Goal: Task Accomplishment & Management: Manage account settings

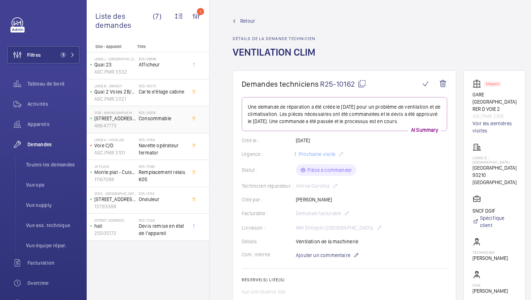
click at [170, 99] on div "R25-10073 Carte d'étage cabine" at bounding box center [163, 94] width 48 height 21
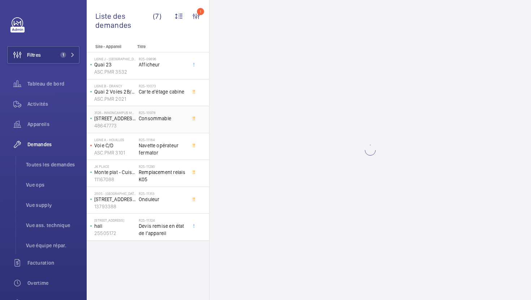
click at [183, 123] on div "R25-10978 Consommable" at bounding box center [163, 121] width 48 height 21
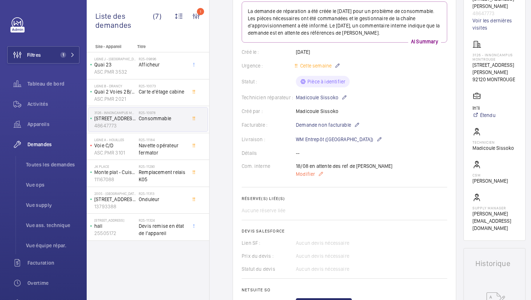
scroll to position [80, 0]
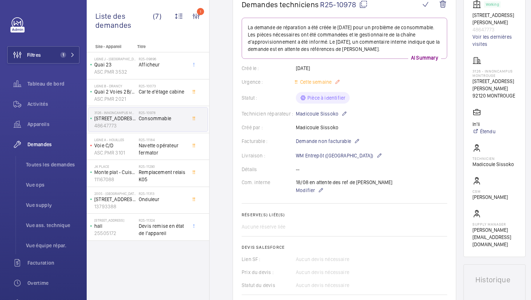
click at [338, 81] on mat-icon at bounding box center [338, 82] width 6 height 9
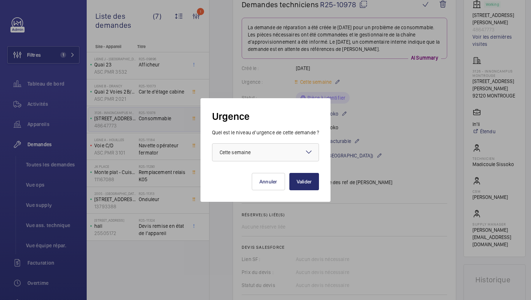
click at [280, 162] on div "[PERSON_NAME]" at bounding box center [265, 176] width 107 height 29
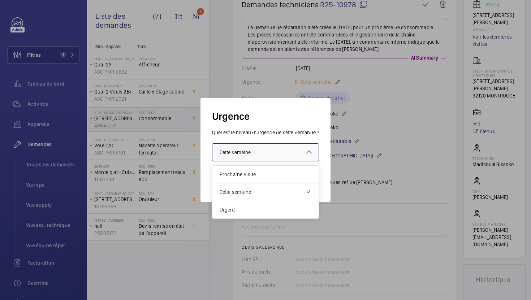
click at [280, 155] on div at bounding box center [265, 152] width 107 height 17
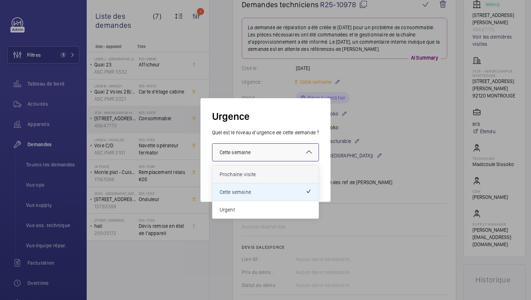
click at [276, 175] on span "Prochaine visite" at bounding box center [266, 174] width 92 height 7
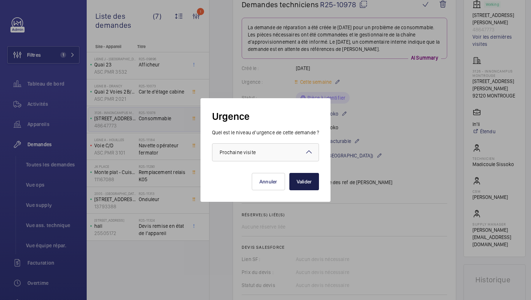
click at [310, 190] on button "Valider" at bounding box center [304, 181] width 30 height 17
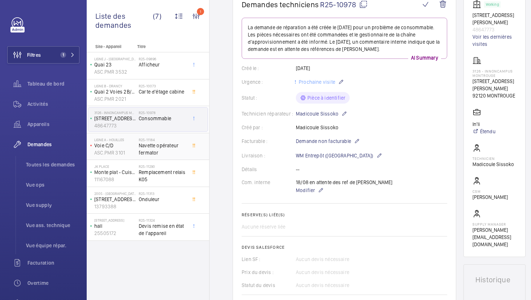
click at [179, 149] on span "Navette opérateur fermator" at bounding box center [163, 149] width 48 height 14
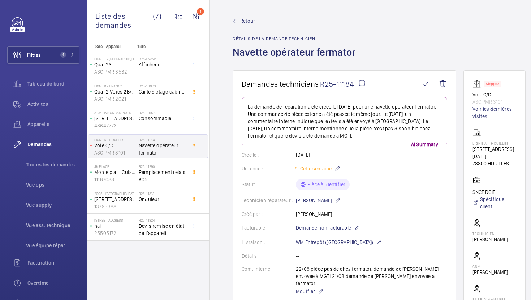
click at [361, 83] on mat-icon at bounding box center [361, 84] width 9 height 9
type textarea "R25-11184"
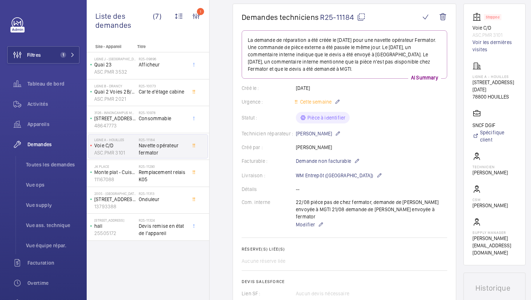
scroll to position [83, 0]
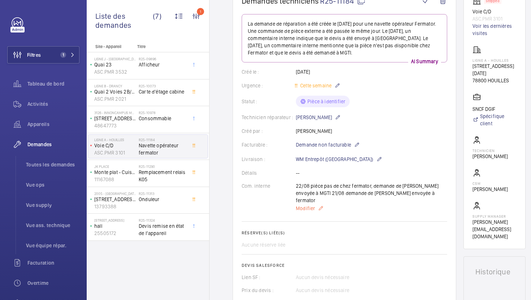
click at [306, 205] on span "Modifier" at bounding box center [305, 208] width 19 height 7
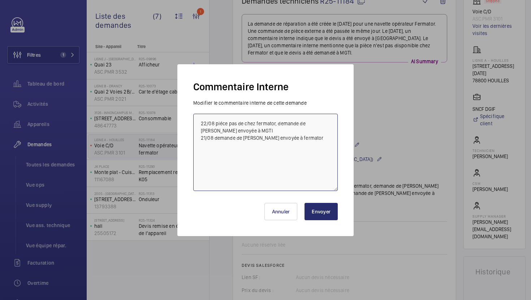
click at [199, 124] on textarea "22/08 piéce pas de chez fermator, demande de [PERSON_NAME] envoyée à MGTI 21/08…" at bounding box center [265, 152] width 145 height 77
type textarea "26/08 Frs relancé 22/08 piéce pas de chez fermator, demande de devis envoyée à …"
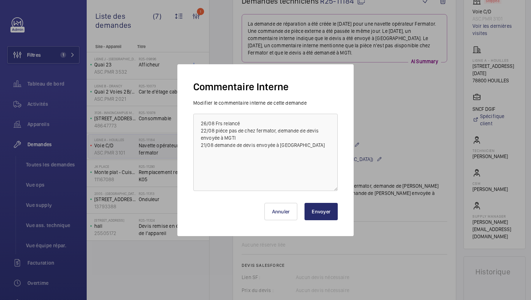
click at [327, 216] on button "Envoyer" at bounding box center [321, 211] width 33 height 17
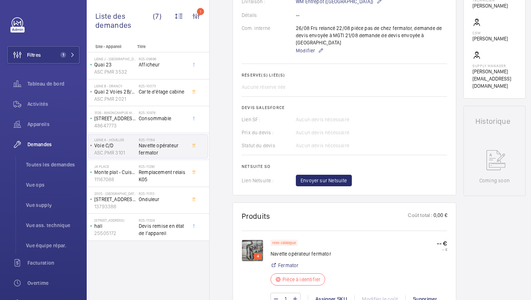
scroll to position [228, 0]
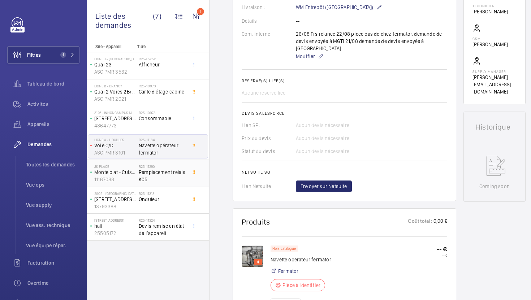
click at [163, 181] on span "Remplacement relais K05" at bounding box center [163, 176] width 48 height 14
click at [151, 181] on span "Remplacement relais K05" at bounding box center [163, 176] width 48 height 14
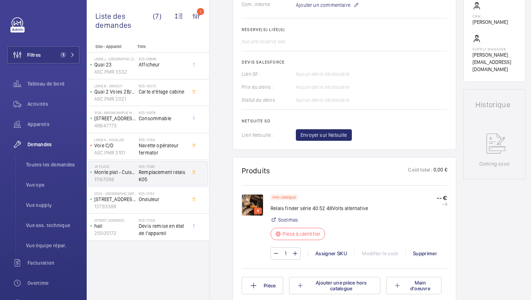
scroll to position [281, 0]
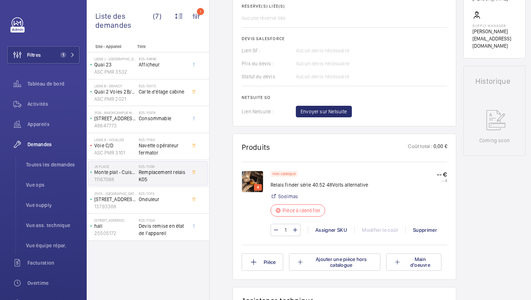
click at [247, 180] on img at bounding box center [253, 182] width 22 height 22
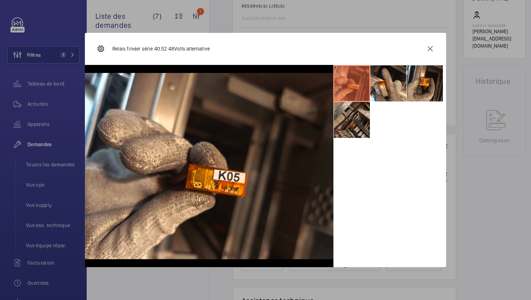
click at [351, 127] on li at bounding box center [352, 120] width 36 height 36
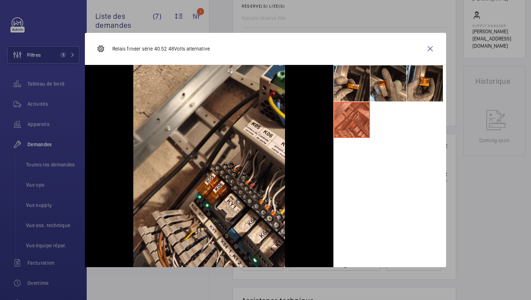
click at [392, 84] on li at bounding box center [388, 83] width 36 height 36
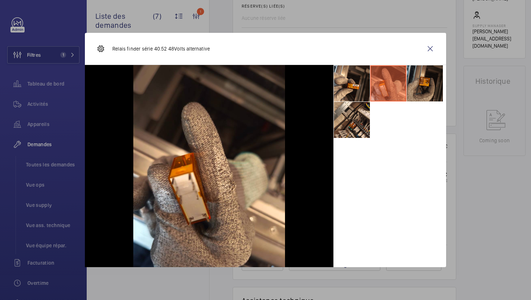
click at [417, 83] on li at bounding box center [425, 83] width 36 height 36
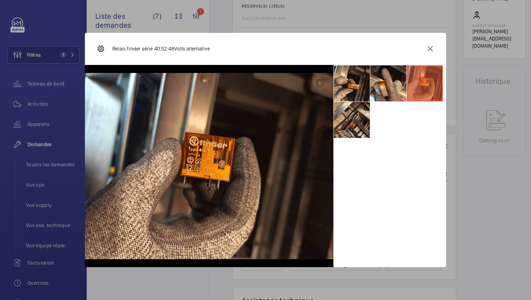
click at [486, 207] on div at bounding box center [265, 150] width 531 height 300
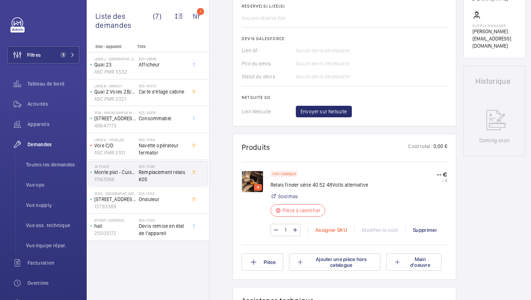
click at [320, 230] on div "Assigner SKU" at bounding box center [331, 230] width 47 height 7
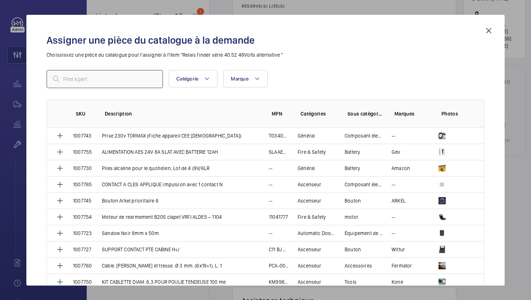
click at [109, 81] on input "text" at bounding box center [105, 79] width 116 height 18
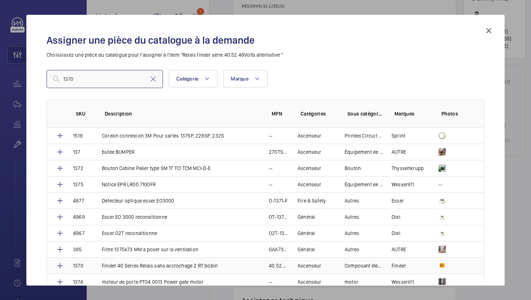
type input "1370"
click at [248, 267] on td "Finder 40 Series Relais sans accrochage 2 RT bobin" at bounding box center [176, 266] width 167 height 16
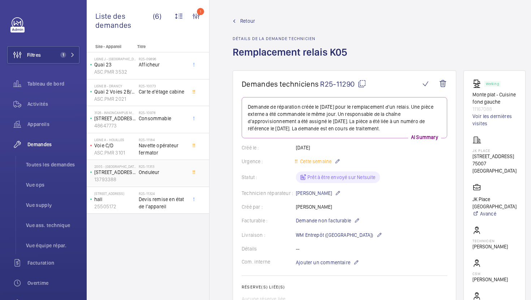
click at [180, 171] on span "Onduleur" at bounding box center [163, 172] width 48 height 7
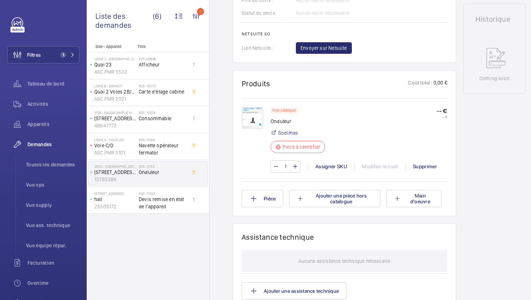
scroll to position [341, 0]
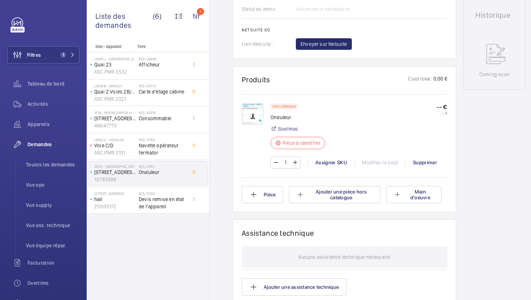
click at [257, 118] on img at bounding box center [253, 114] width 22 height 22
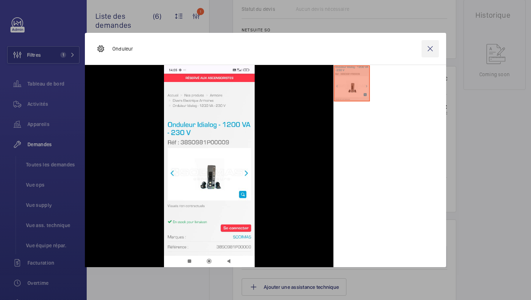
click at [436, 47] on wm-front-icon-button at bounding box center [430, 48] width 17 height 17
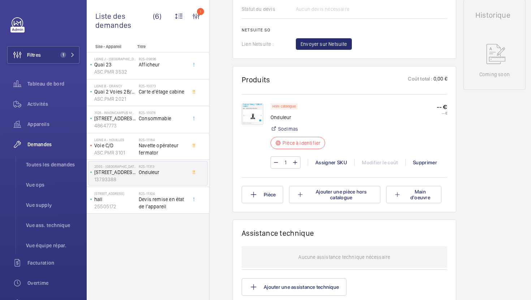
click at [162, 206] on span "Devis remise en état de l’appareil" at bounding box center [163, 203] width 48 height 14
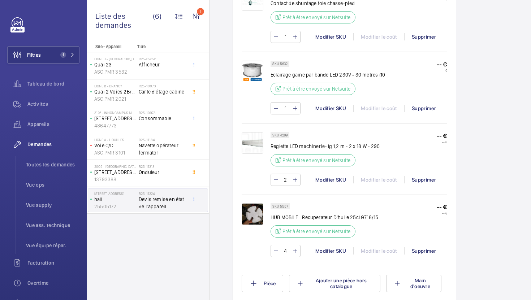
scroll to position [630, 0]
click at [280, 207] on p "SKU 5557" at bounding box center [280, 206] width 16 height 3
copy p "5557"
click at [322, 253] on div "Modifier SKU" at bounding box center [331, 250] width 46 height 7
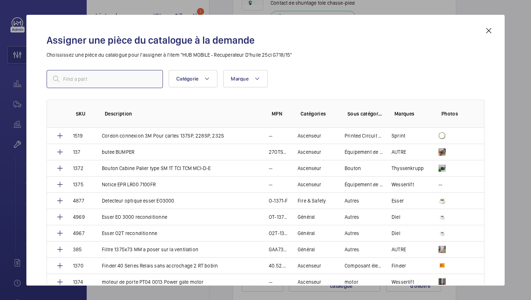
click at [126, 85] on input "text" at bounding box center [105, 79] width 116 height 18
paste input "630"
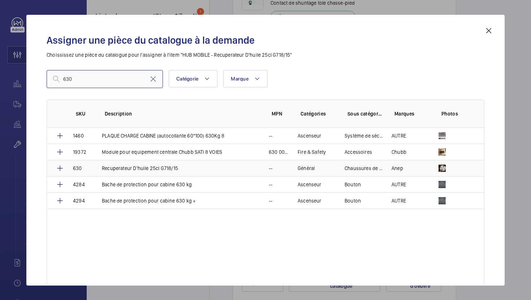
type input "630"
click at [127, 170] on p "Recuperateur D'huile 25cl G718/15" at bounding box center [140, 168] width 76 height 7
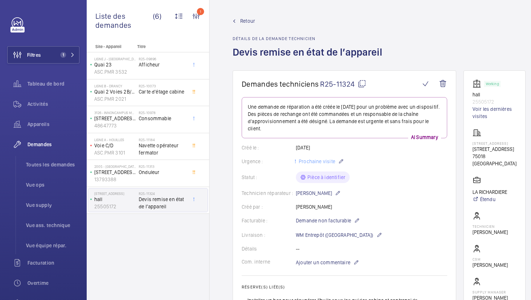
scroll to position [338, 0]
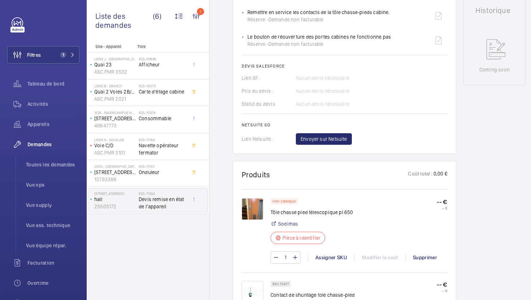
click at [247, 202] on img at bounding box center [253, 209] width 22 height 22
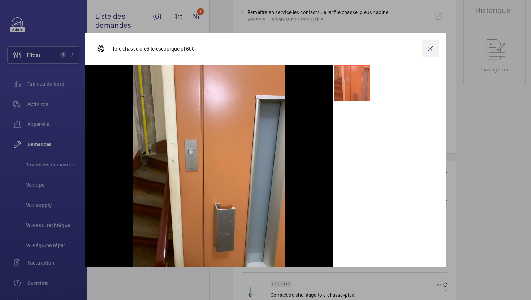
click at [430, 50] on wm-front-icon-button at bounding box center [430, 48] width 17 height 17
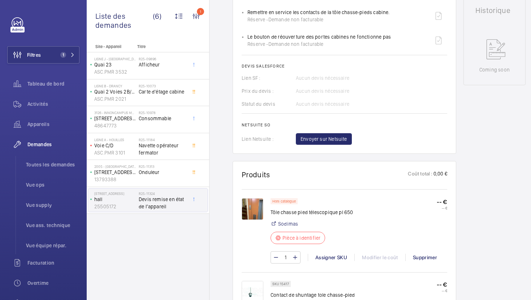
scroll to position [0, 0]
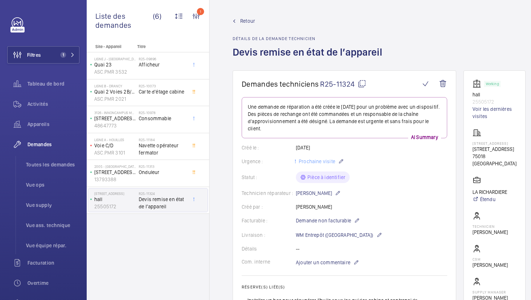
click at [365, 82] on mat-icon at bounding box center [362, 84] width 9 height 9
type textarea "R25-11324"
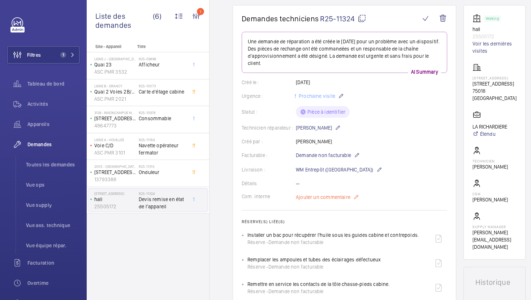
click at [334, 194] on span "Ajouter un commentaire" at bounding box center [323, 197] width 55 height 7
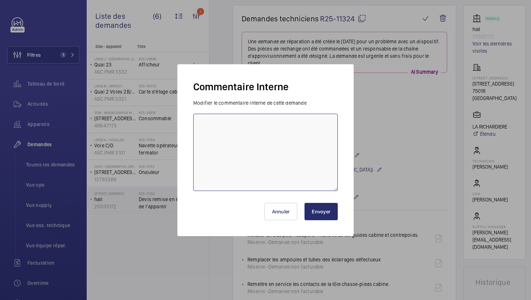
click at [256, 155] on textarea at bounding box center [265, 152] width 145 height 77
type textarea "26/08 demande de [PERSON_NAME] faite à sodimas pour tole chasse pied"
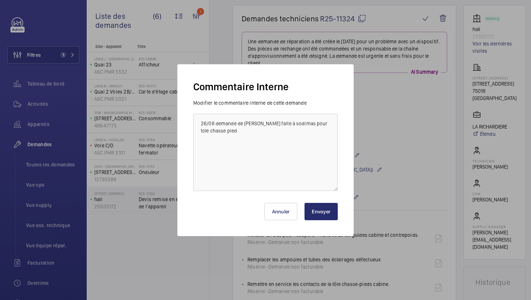
click at [318, 209] on button "Envoyer" at bounding box center [321, 211] width 33 height 17
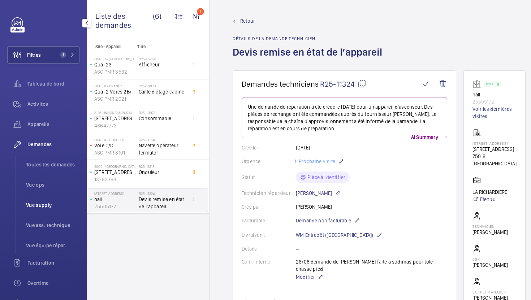
click at [38, 206] on span "Vue supply" at bounding box center [52, 205] width 53 height 7
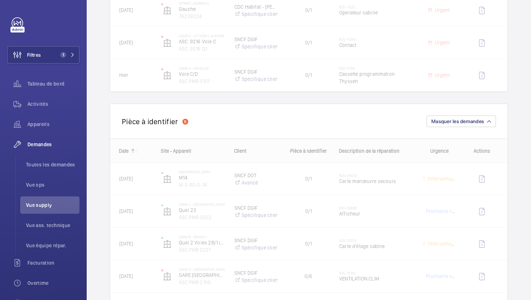
scroll to position [245, 0]
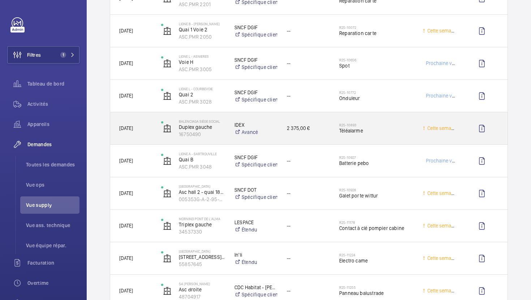
scroll to position [800, 0]
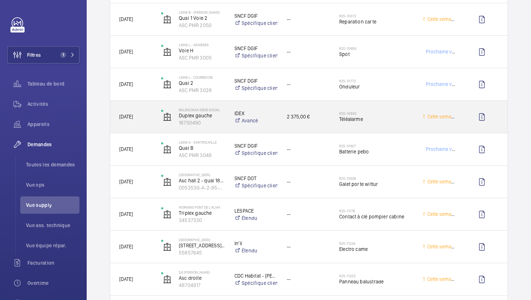
click at [328, 125] on div "2 375,00 €" at bounding box center [304, 117] width 52 height 23
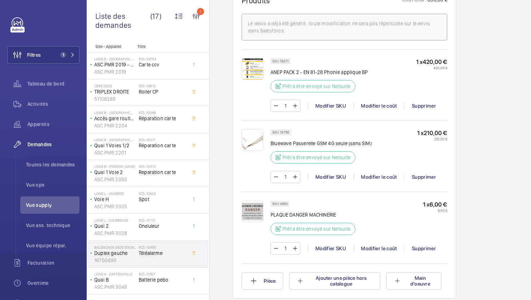
scroll to position [451, 0]
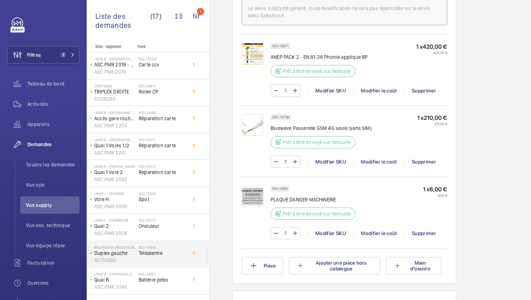
click at [317, 203] on p "PLAQUE DANGER MACHINERIE" at bounding box center [315, 199] width 89 height 7
copy div "PLAQUE DANGER MACHINERIE"
click at [282, 190] on p "SKU 4663" at bounding box center [279, 189] width 15 height 3
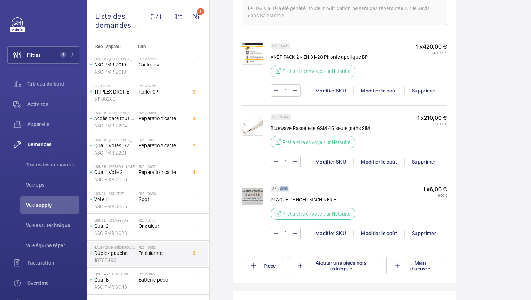
click at [282, 190] on p "SKU 4663" at bounding box center [279, 189] width 15 height 3
copy p "4663"
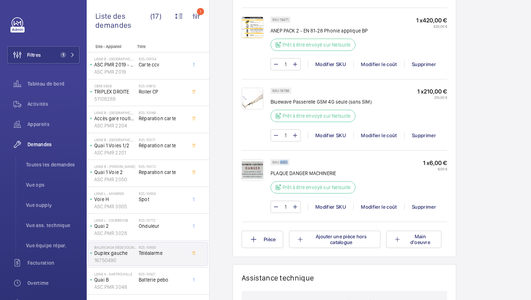
scroll to position [479, 0]
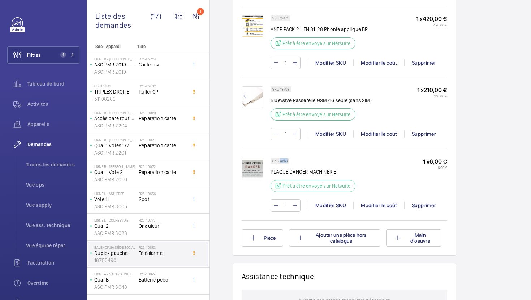
click at [252, 34] on img at bounding box center [253, 26] width 22 height 22
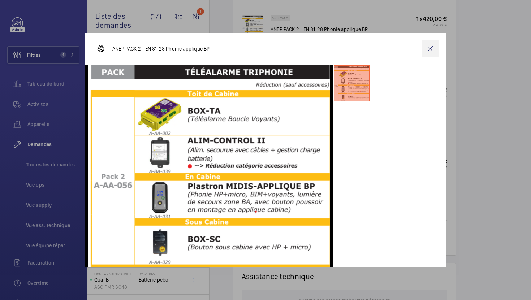
click at [431, 46] on wm-front-icon-button at bounding box center [430, 48] width 17 height 17
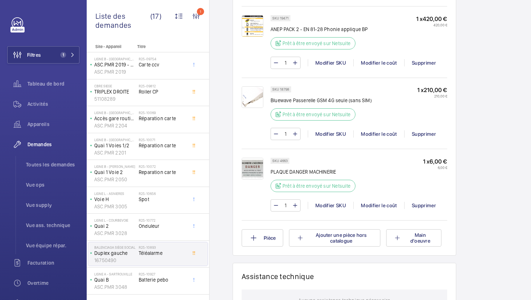
scroll to position [460, 0]
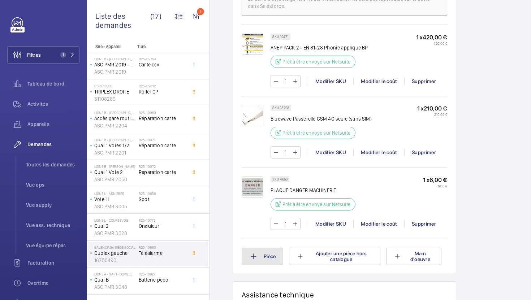
click at [256, 265] on button "Pièce" at bounding box center [263, 256] width 42 height 17
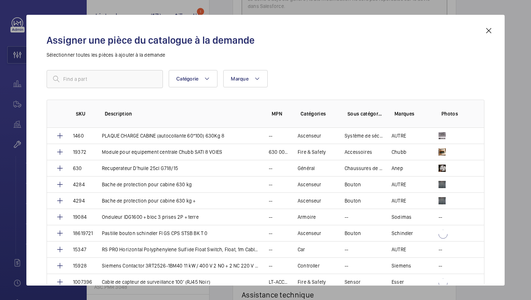
click at [268, 262] on div "Assigner une pièce du catalogue à la demande Sélectionner toutes les pièces à a…" at bounding box center [265, 150] width 478 height 271
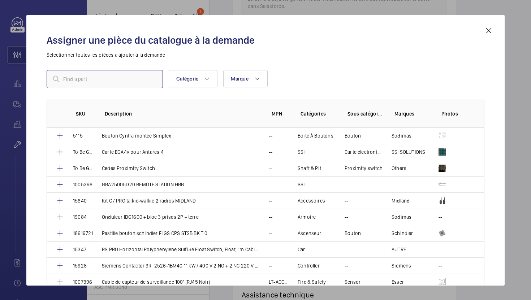
click at [105, 78] on input "text" at bounding box center [105, 79] width 116 height 18
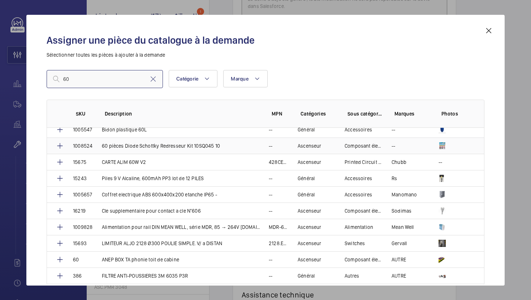
scroll to position [101, 0]
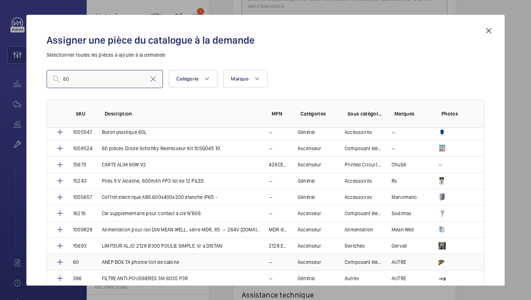
type input "60"
click at [134, 264] on p "ANEP BOX TA phonie toit de cabine" at bounding box center [140, 262] width 77 height 7
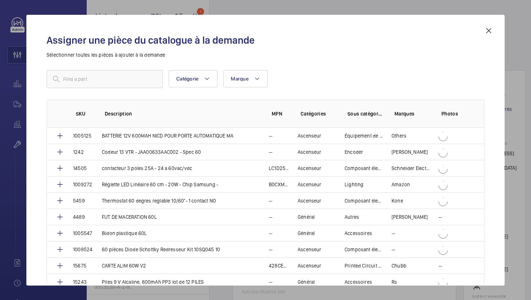
scroll to position [575, 0]
click at [133, 80] on div "Assigner une pièce du catalogue à la demande Sélectionner toutes les pièces à a…" at bounding box center [265, 155] width 455 height 259
click at [101, 75] on input "text" at bounding box center [105, 79] width 116 height 18
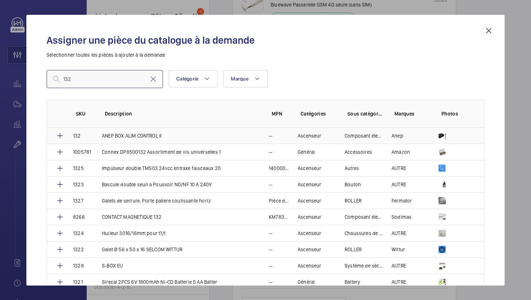
type input "132"
click at [138, 134] on p "ANEP BOX ALIM CONTROL II" at bounding box center [132, 135] width 60 height 7
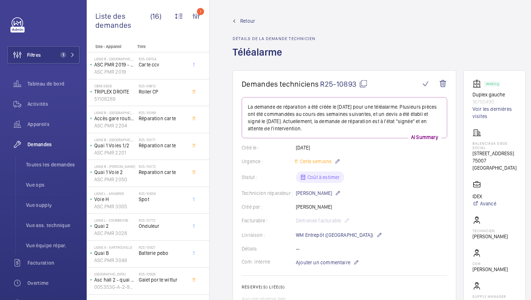
scroll to position [443, 0]
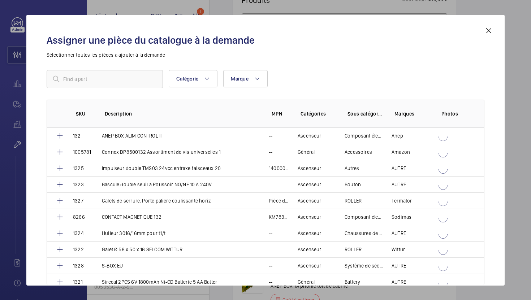
click at [114, 78] on div "Assigner une pièce du catalogue à la demande Sélectionner toutes les pièces à a…" at bounding box center [265, 155] width 455 height 259
click at [77, 78] on div "Assigner une pièce du catalogue à la demande Sélectionner toutes les pièces à a…" at bounding box center [265, 150] width 478 height 271
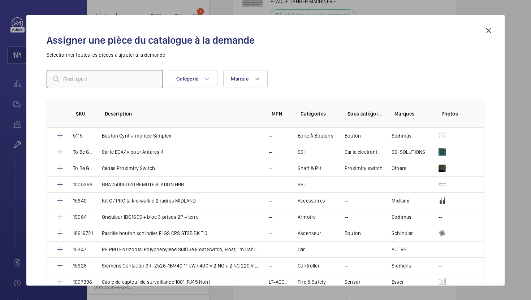
click at [86, 80] on input "text" at bounding box center [105, 79] width 116 height 18
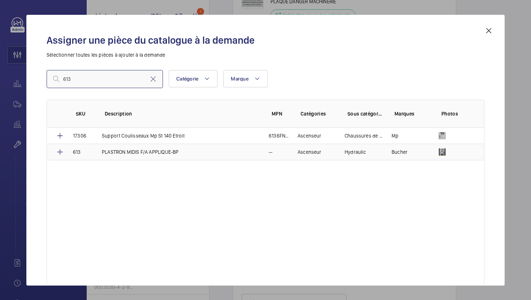
type input "613"
click at [142, 152] on p "PLASTRON MIDIS F/A APPLIQUE-BP" at bounding box center [140, 152] width 77 height 7
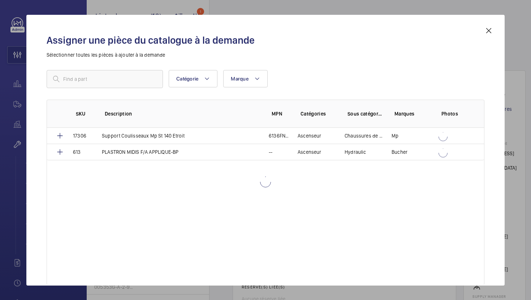
scroll to position [824, 0]
click at [132, 82] on div "Assigner une pièce du catalogue à la demande Sélectionner toutes les pièces à a…" at bounding box center [265, 155] width 455 height 259
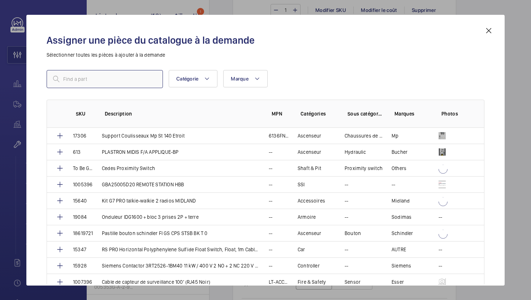
click at [95, 80] on input "text" at bounding box center [105, 79] width 116 height 18
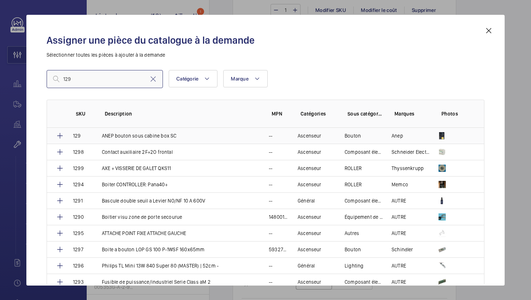
type input "129"
click at [122, 139] on p "ANEP bouton sous cabine box SC" at bounding box center [139, 135] width 74 height 7
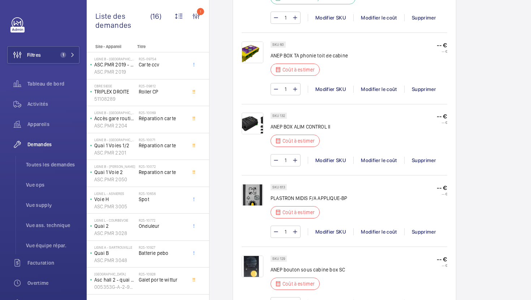
scroll to position [691, 0]
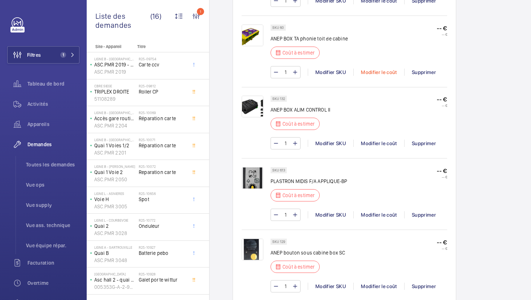
click at [371, 76] on div "Modifier le coût" at bounding box center [378, 72] width 51 height 7
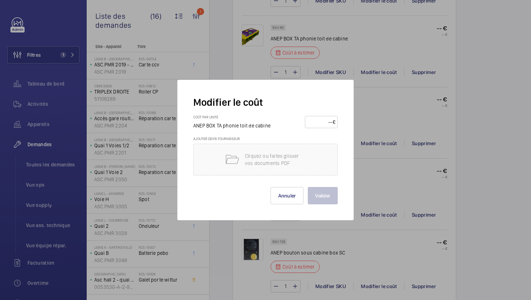
click at [314, 124] on input "number" at bounding box center [320, 122] width 25 height 12
type input "110"
click at [316, 197] on button "Valider" at bounding box center [323, 195] width 30 height 17
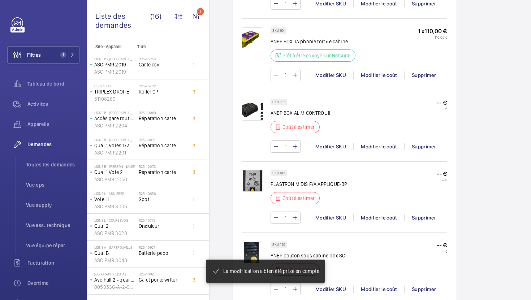
scroll to position [624, 0]
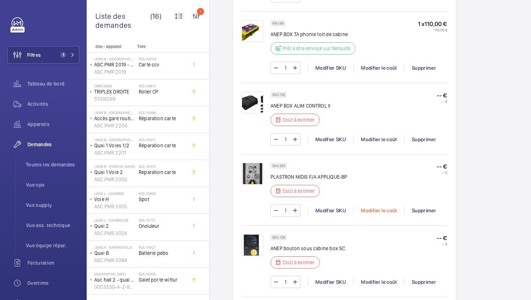
click at [380, 213] on div "Modifier le coût" at bounding box center [378, 210] width 51 height 7
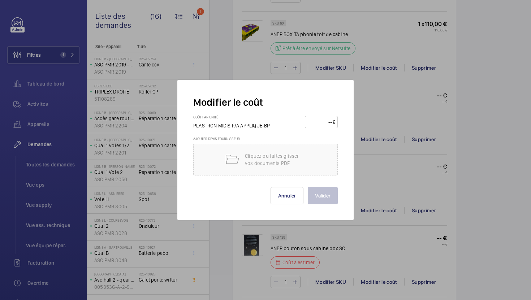
click at [319, 122] on input "number" at bounding box center [320, 122] width 25 height 12
type input "130"
click at [317, 196] on button "Valider" at bounding box center [323, 195] width 30 height 17
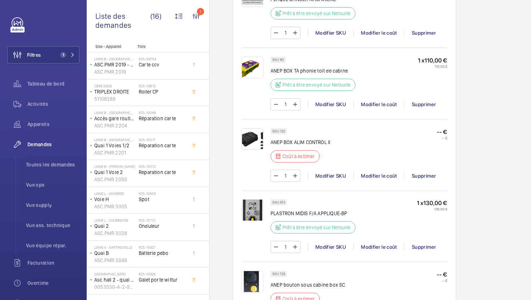
scroll to position [640, 0]
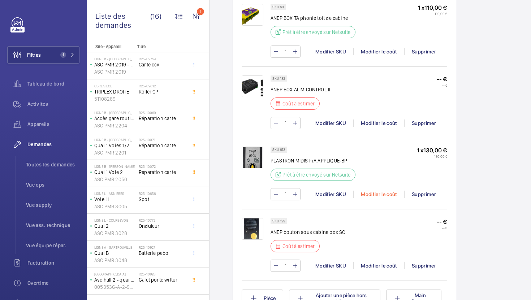
click at [375, 198] on div "Modifier le coût" at bounding box center [378, 194] width 51 height 7
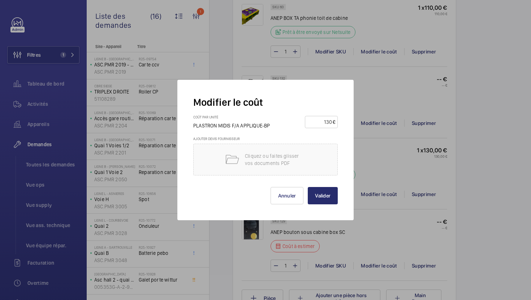
click at [332, 122] on input "130" at bounding box center [320, 122] width 25 height 12
type input "140"
click at [328, 199] on button "Valider" at bounding box center [323, 195] width 30 height 17
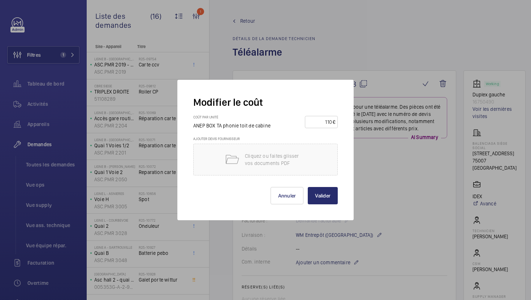
scroll to position [540, 0]
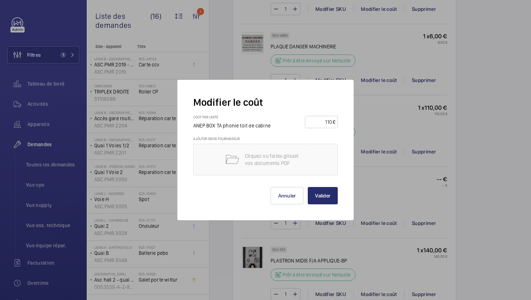
click at [328, 122] on input "110" at bounding box center [320, 122] width 25 height 12
type input "120"
click at [321, 200] on button "Valider" at bounding box center [323, 195] width 30 height 17
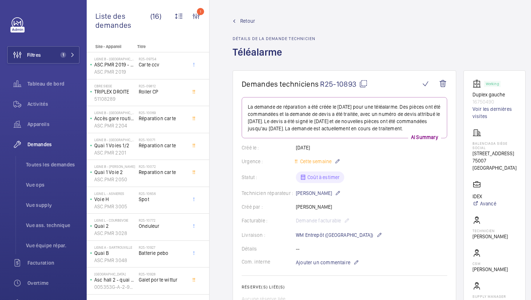
scroll to position [444, 0]
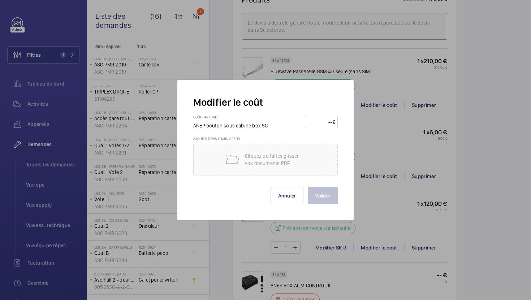
scroll to position [645, 0]
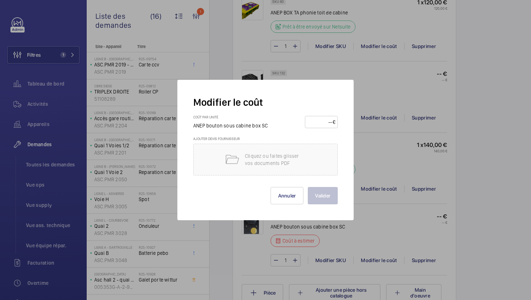
click at [318, 127] on input "number" at bounding box center [320, 122] width 25 height 12
type input "60"
click at [332, 201] on button "Valider" at bounding box center [323, 195] width 30 height 17
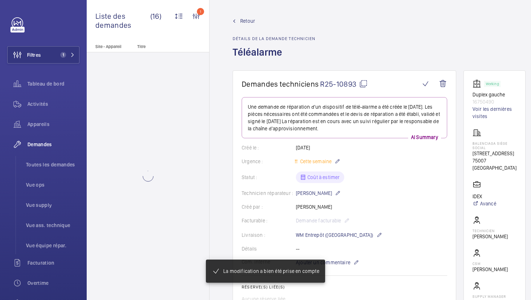
scroll to position [522, 0]
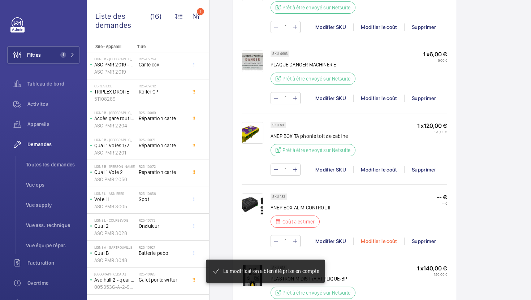
click at [381, 241] on div "Modifier le coût" at bounding box center [378, 241] width 51 height 7
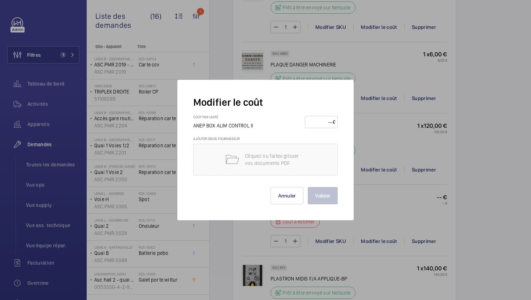
scroll to position [523, 0]
click at [320, 121] on input "number" at bounding box center [320, 122] width 25 height 12
type input "80"
click at [326, 200] on button "Valider" at bounding box center [323, 195] width 30 height 17
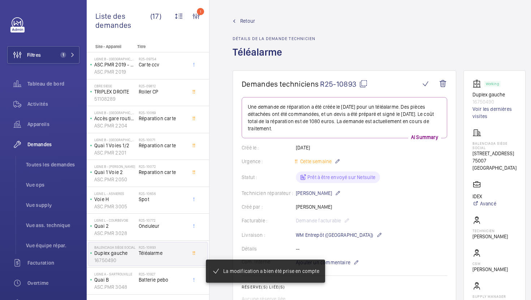
scroll to position [196, 0]
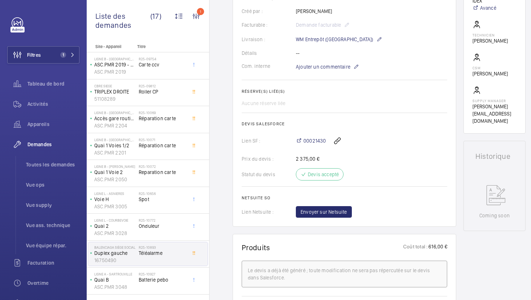
click at [332, 267] on div "Le devis a déjà été généré ; toute modification ne sera pas répercutée sur le d…" at bounding box center [344, 274] width 193 height 14
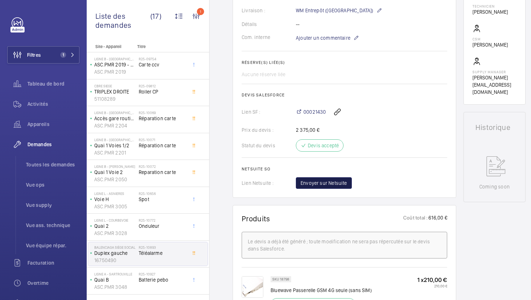
click at [320, 184] on span "Envoyer sur Netsuite" at bounding box center [324, 183] width 47 height 7
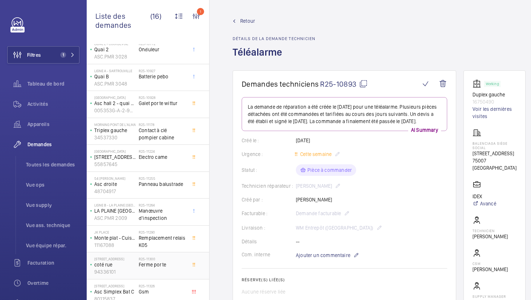
scroll to position [183, 0]
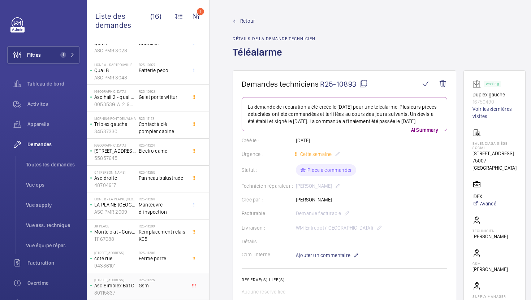
click at [175, 289] on span "Gsm" at bounding box center [163, 285] width 48 height 7
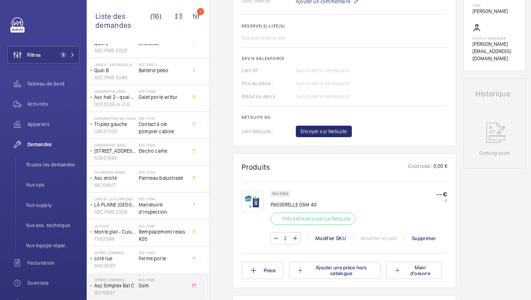
scroll to position [283, 0]
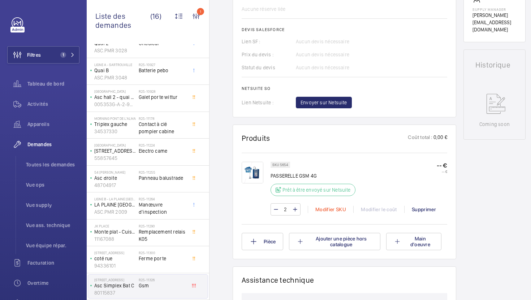
click at [334, 212] on div "Modifier SKU" at bounding box center [331, 209] width 46 height 7
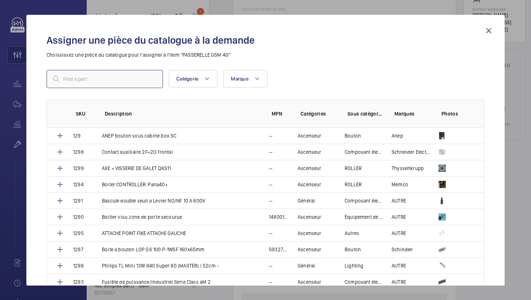
click at [124, 82] on input "text" at bounding box center [105, 79] width 116 height 18
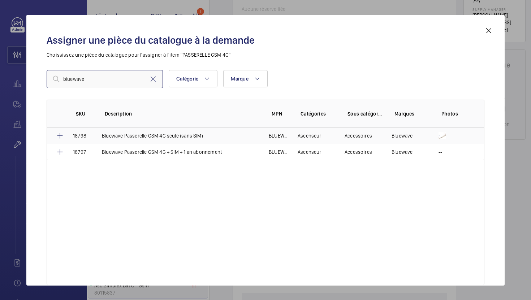
type input "bluewave"
click at [141, 137] on p "Bluewave Passerelle GSM 4G seule (sans SIM)" at bounding box center [152, 135] width 101 height 7
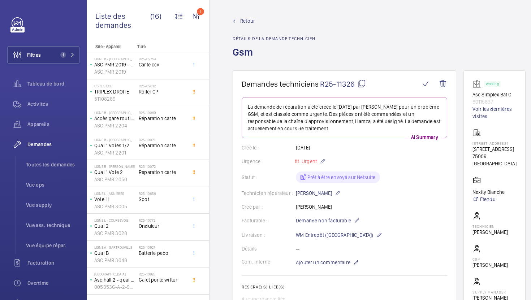
scroll to position [163, 0]
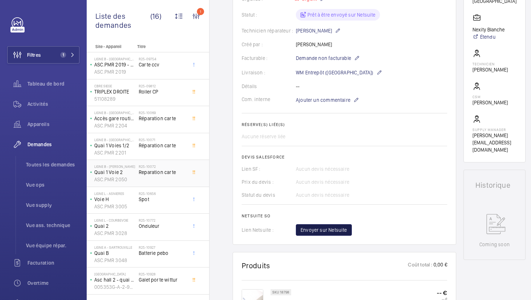
click at [322, 231] on span "Envoyer sur Netsuite" at bounding box center [324, 230] width 47 height 7
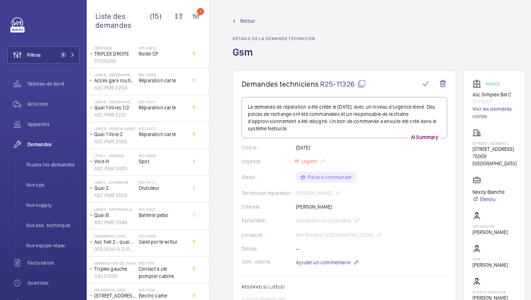
scroll to position [0, 0]
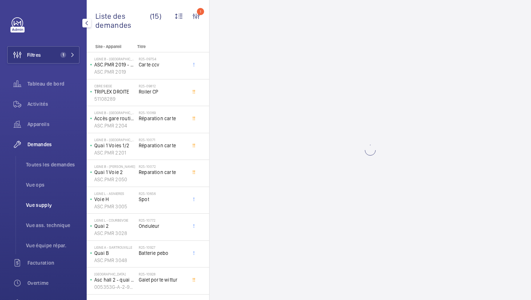
scroll to position [156, 0]
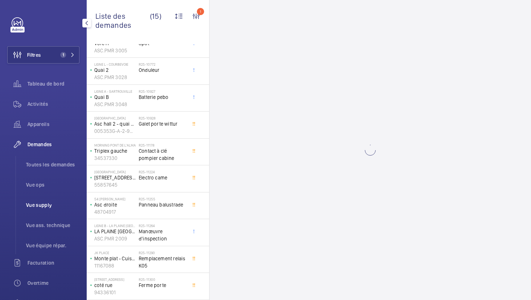
click at [40, 207] on span "Vue supply" at bounding box center [52, 205] width 53 height 7
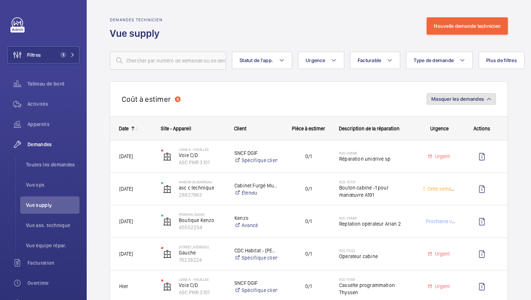
click at [474, 100] on span "Masquer les demandes" at bounding box center [457, 99] width 53 height 6
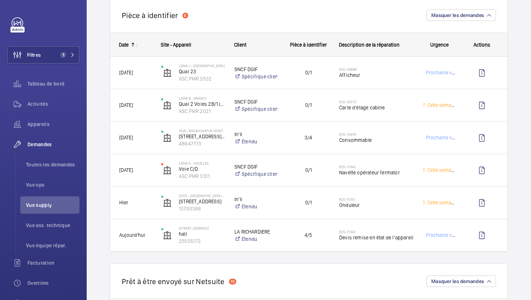
scroll to position [125, 0]
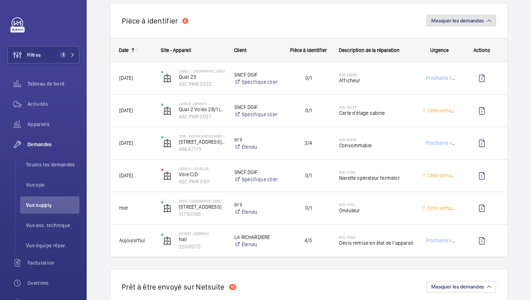
click at [467, 24] on button "Masquer les demandes" at bounding box center [461, 21] width 69 height 12
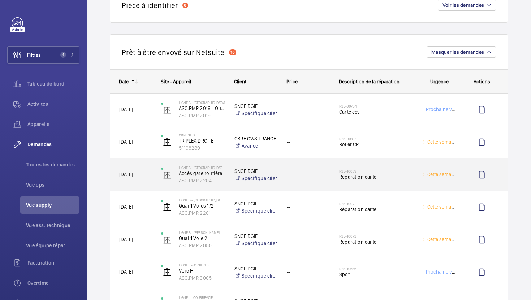
scroll to position [108, 0]
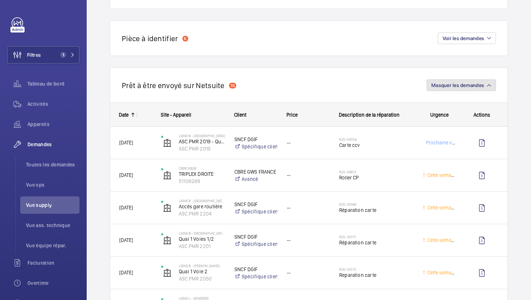
click at [473, 85] on span "Masquer les demandes" at bounding box center [457, 85] width 53 height 6
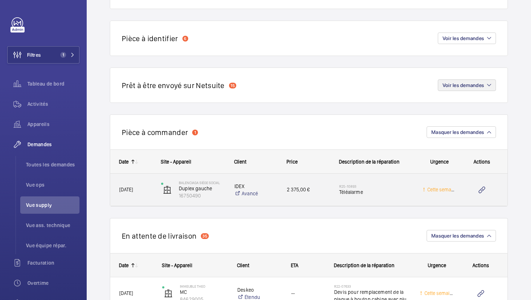
click at [277, 202] on div "IDEX Avancé" at bounding box center [252, 190] width 52 height 29
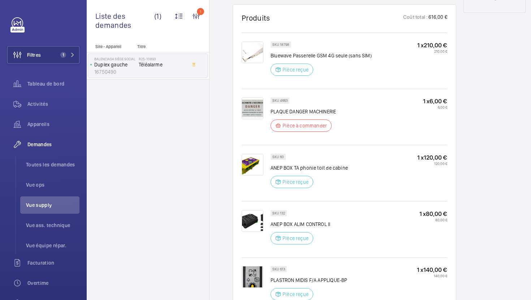
scroll to position [421, 0]
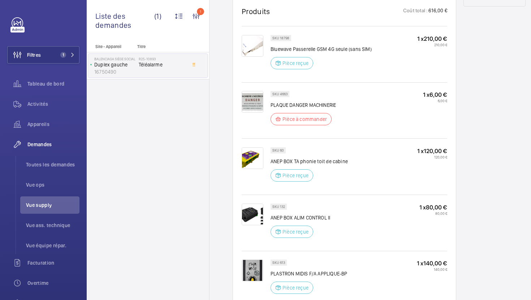
click at [293, 104] on p "PLAQUE DANGER MACHINERIE" at bounding box center [303, 105] width 65 height 7
copy div "PLAQUE DANGER MACHINERIE"
click at [283, 95] on p "SKU 4663" at bounding box center [279, 94] width 15 height 3
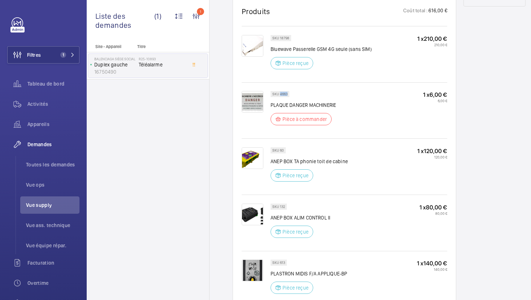
click at [283, 95] on p "SKU 4663" at bounding box center [279, 94] width 15 height 3
copy p "4663"
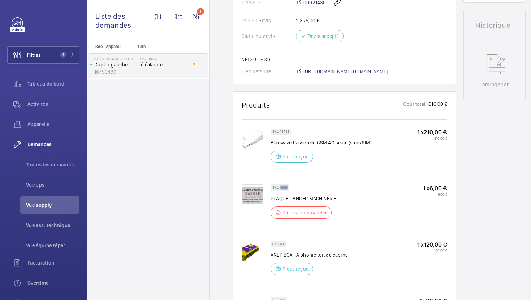
scroll to position [309, 0]
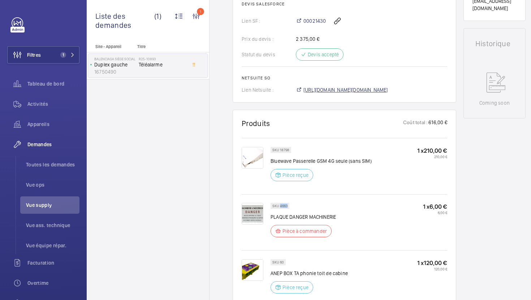
click at [323, 93] on span "[URL][DOMAIN_NAME][DOMAIN_NAME]" at bounding box center [346, 89] width 85 height 7
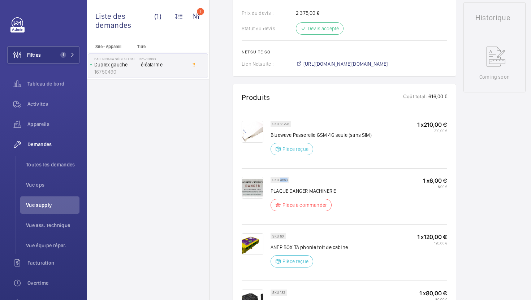
scroll to position [338, 0]
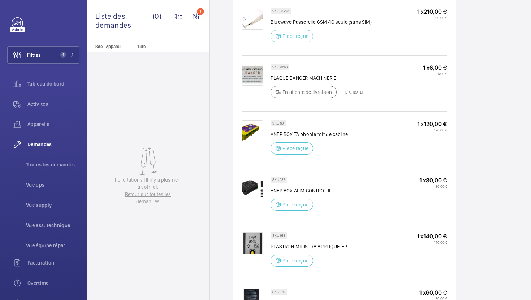
scroll to position [460, 0]
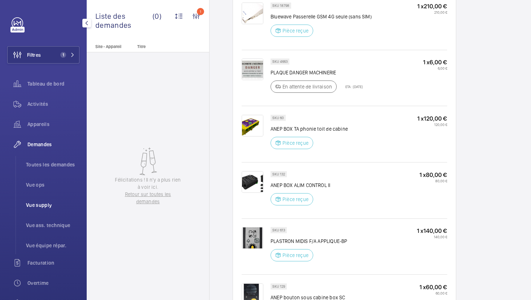
click at [49, 211] on li "Vue supply" at bounding box center [49, 205] width 59 height 17
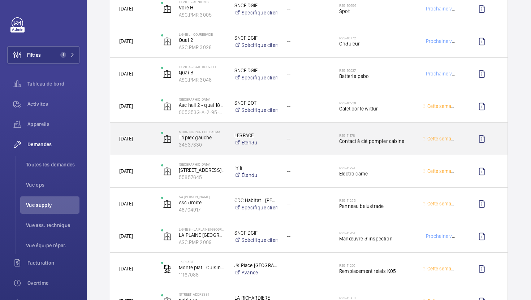
scroll to position [845, 0]
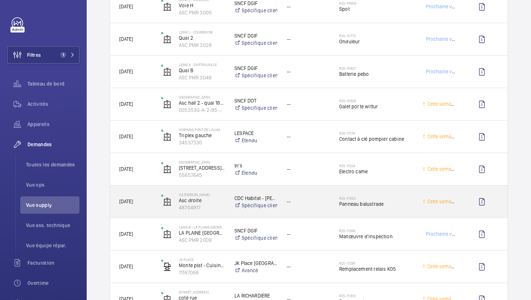
click at [327, 211] on div "--" at bounding box center [304, 201] width 52 height 23
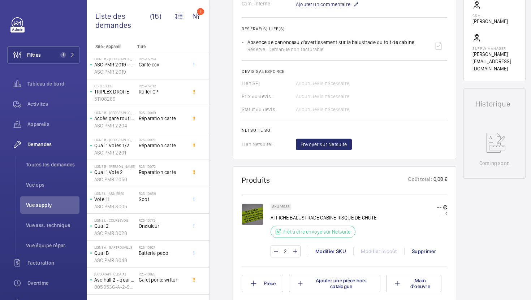
scroll to position [260, 0]
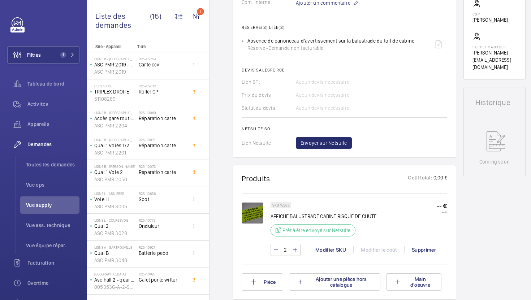
click at [252, 215] on img at bounding box center [253, 213] width 22 height 22
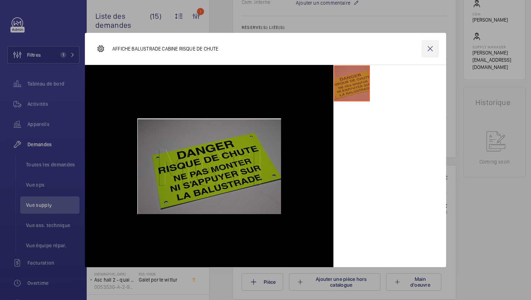
click at [431, 51] on wm-front-icon-button at bounding box center [430, 48] width 17 height 17
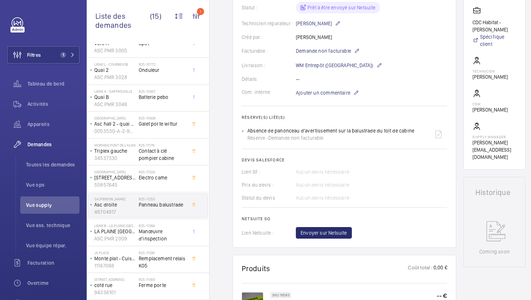
scroll to position [169, 0]
click at [182, 232] on span "Manœuvre d'inspection" at bounding box center [163, 235] width 48 height 14
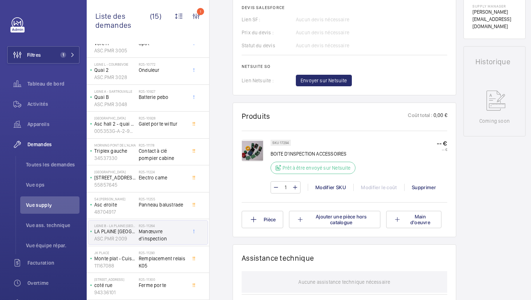
scroll to position [323, 0]
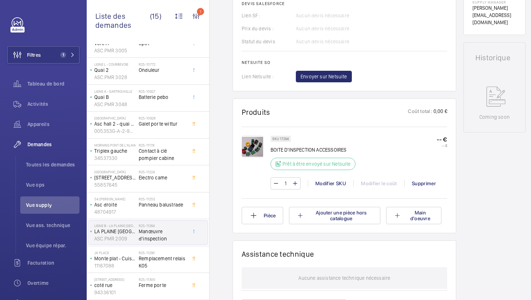
click at [283, 152] on p "BOITE D'INSPECTION ACCESSOIRES" at bounding box center [315, 149] width 89 height 7
copy div "BOITE D'INSPECTION ACCESSOIRES"
click at [287, 138] on p "SKU 17294" at bounding box center [280, 139] width 17 height 3
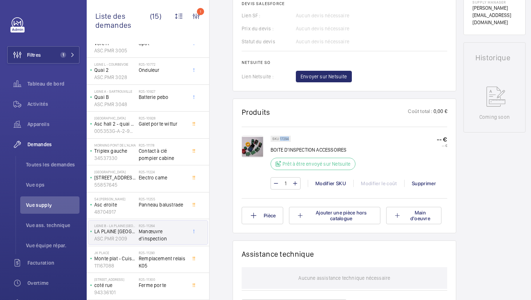
click at [287, 138] on p "SKU 17294" at bounding box center [280, 139] width 17 height 3
copy p "17294"
click at [180, 181] on div "R25-11224 Electro came" at bounding box center [163, 180] width 48 height 21
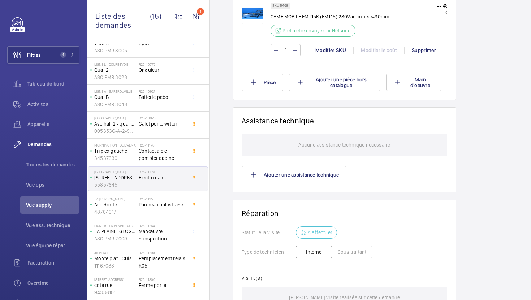
scroll to position [489, 0]
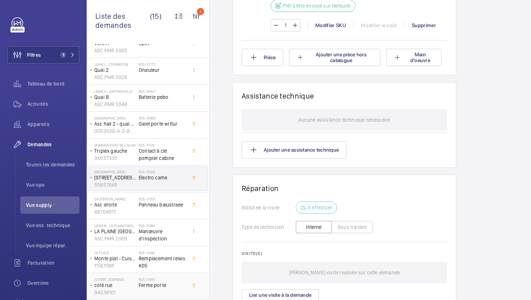
click at [176, 275] on div "R25-11300 Ferme porte" at bounding box center [164, 287] width 51 height 24
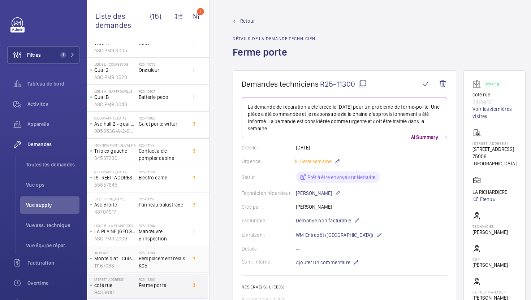
click at [183, 266] on span "Remplacement relais K05" at bounding box center [163, 262] width 48 height 14
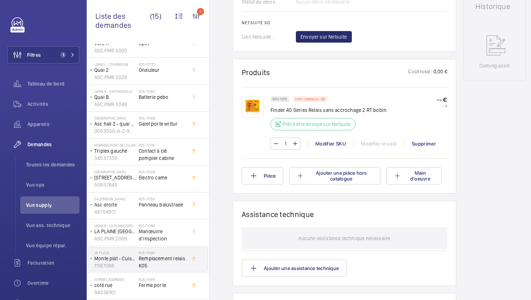
scroll to position [358, 0]
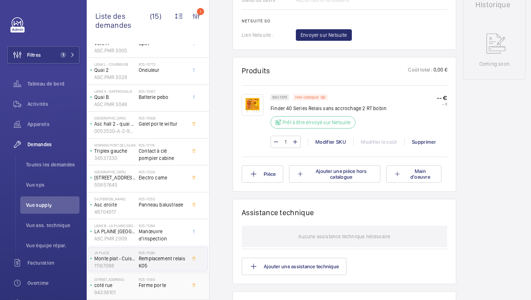
click at [173, 283] on span "Ferme porte" at bounding box center [163, 285] width 48 height 7
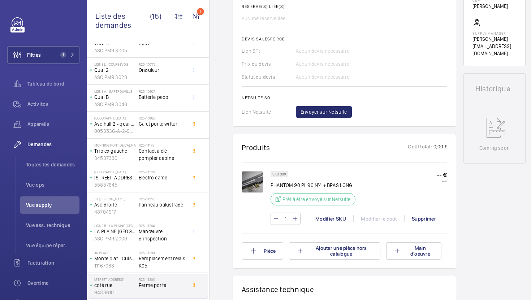
scroll to position [262, 0]
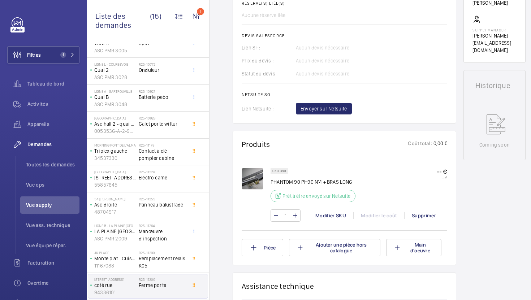
click at [253, 186] on img at bounding box center [253, 179] width 22 height 22
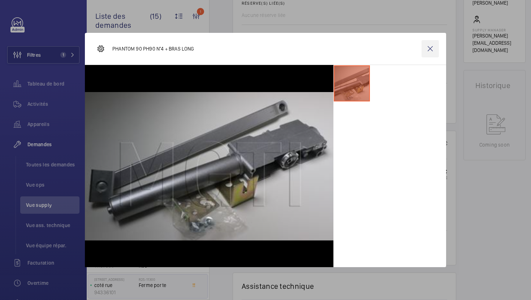
click at [432, 52] on wm-front-icon-button at bounding box center [430, 48] width 17 height 17
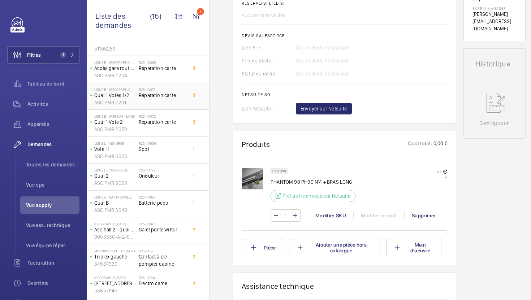
scroll to position [156, 0]
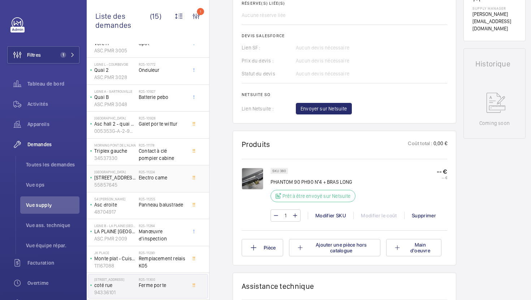
click at [172, 184] on div "R25-11224 Electro came" at bounding box center [163, 180] width 48 height 21
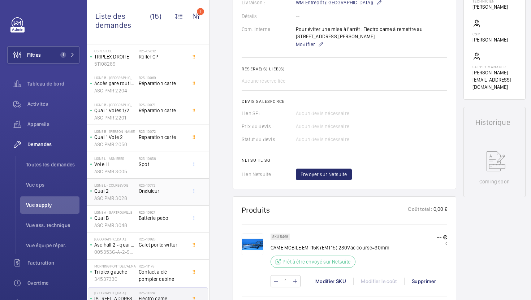
scroll to position [38, 0]
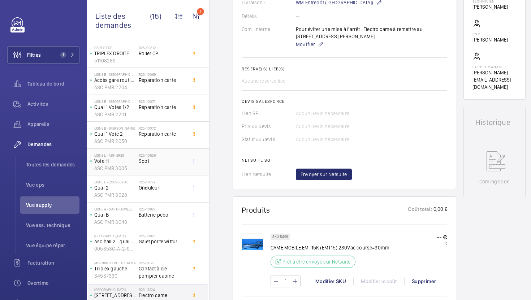
click at [178, 168] on div "R25-10656 Spot" at bounding box center [163, 163] width 48 height 21
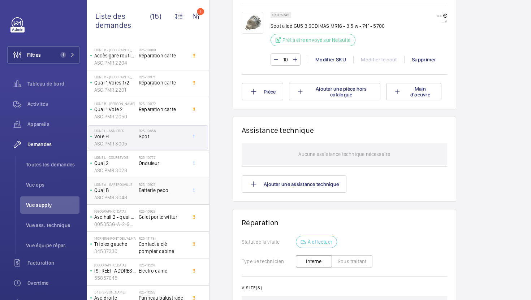
scroll to position [68, 0]
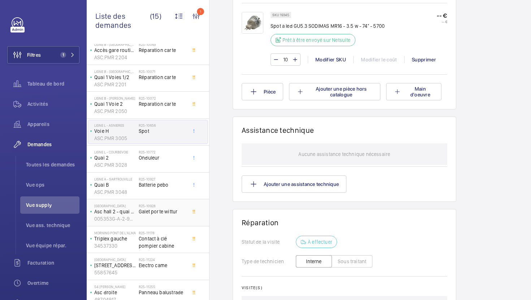
click at [176, 214] on span "Galet porte wittur" at bounding box center [163, 211] width 48 height 7
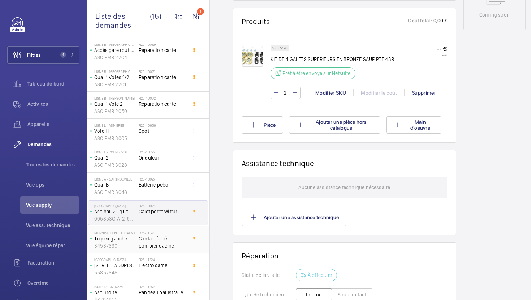
scroll to position [156, 0]
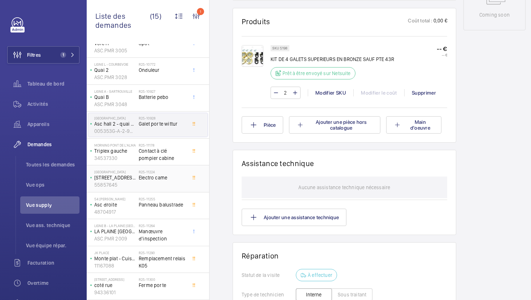
click at [172, 183] on div "R25-11224 Electro came" at bounding box center [163, 180] width 48 height 21
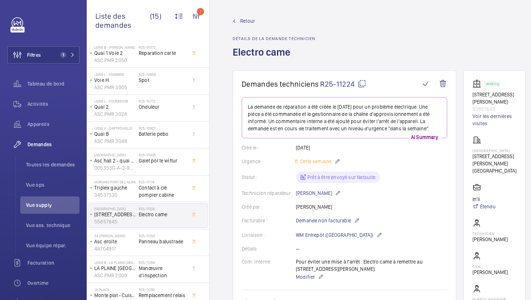
scroll to position [156, 0]
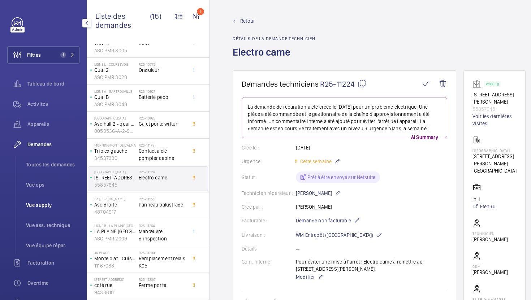
click at [32, 205] on span "Vue supply" at bounding box center [52, 205] width 53 height 7
